Goal: Task Accomplishment & Management: Manage account settings

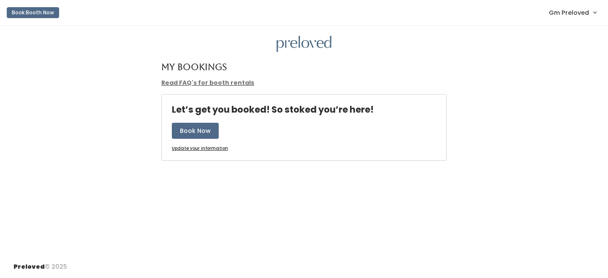
click at [578, 10] on span "Gm Preloved" at bounding box center [569, 12] width 40 height 9
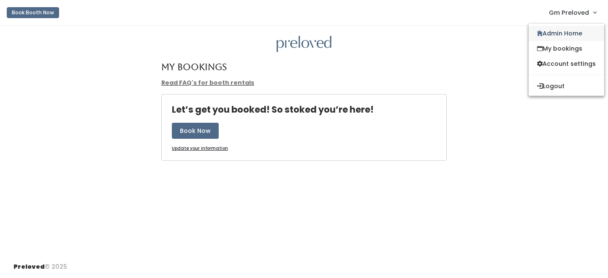
click at [560, 27] on link "Admin Home" at bounding box center [567, 33] width 76 height 15
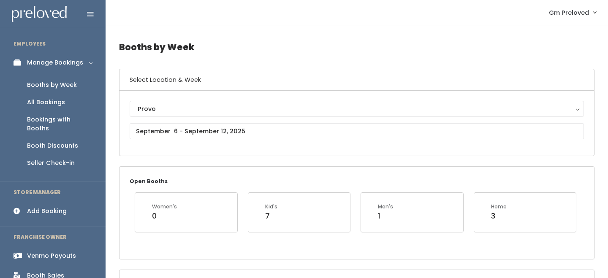
click at [52, 252] on div "Venmo Payouts" at bounding box center [51, 256] width 49 height 9
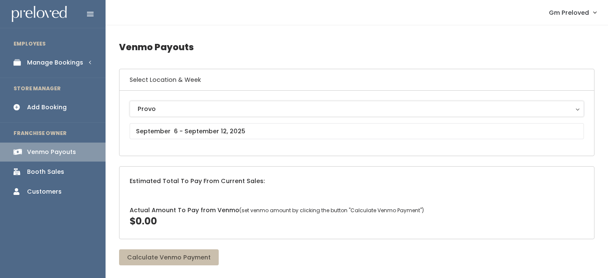
click at [165, 116] on button "Provo" at bounding box center [357, 109] width 454 height 16
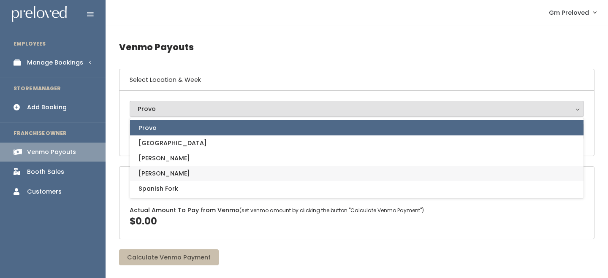
click at [157, 170] on span "[PERSON_NAME]" at bounding box center [165, 173] width 52 height 9
select select "3"
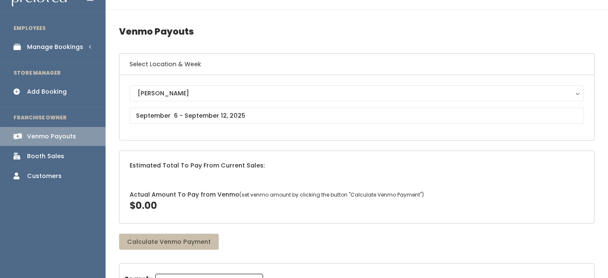
scroll to position [16, 0]
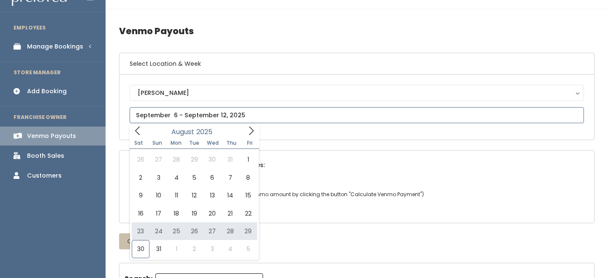
type input "August 23 to August 29"
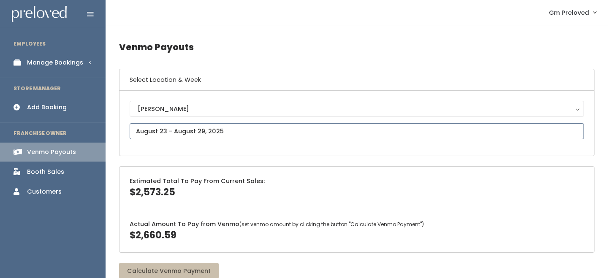
click at [195, 127] on input "text" at bounding box center [357, 131] width 454 height 16
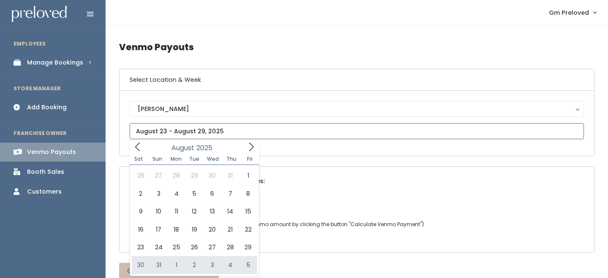
type input "August 30 to September 5"
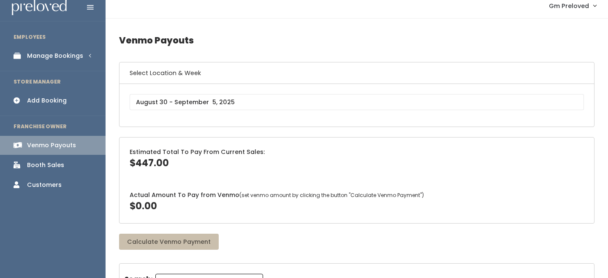
scroll to position [8, 0]
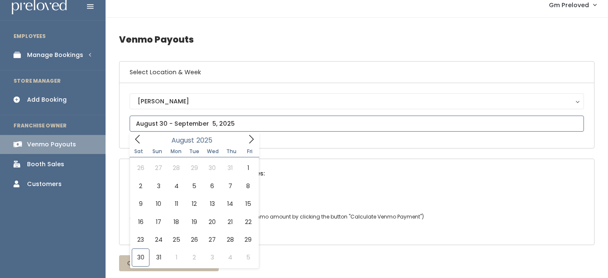
click at [220, 130] on input "text" at bounding box center [357, 124] width 454 height 16
type input "[DATE] to [DATE]"
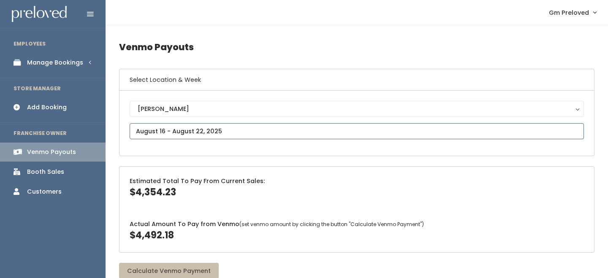
click at [193, 128] on input "text" at bounding box center [357, 131] width 454 height 16
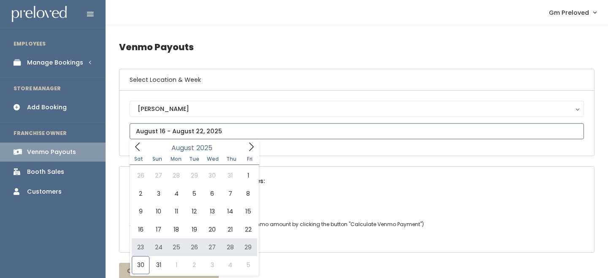
type input "[DATE] to [DATE]"
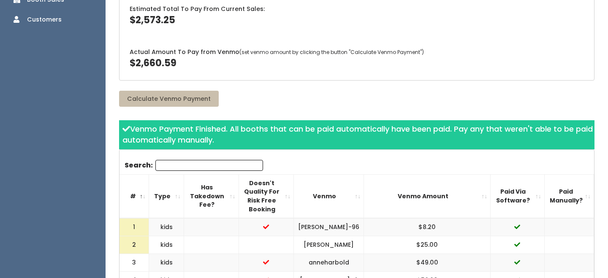
scroll to position [177, 0]
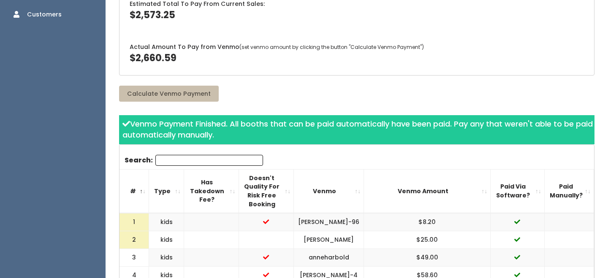
click at [533, 184] on th "Paid Via Software?" at bounding box center [518, 191] width 54 height 44
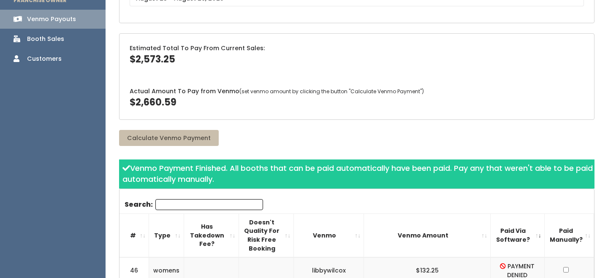
scroll to position [133, 0]
